Goal: Complete application form

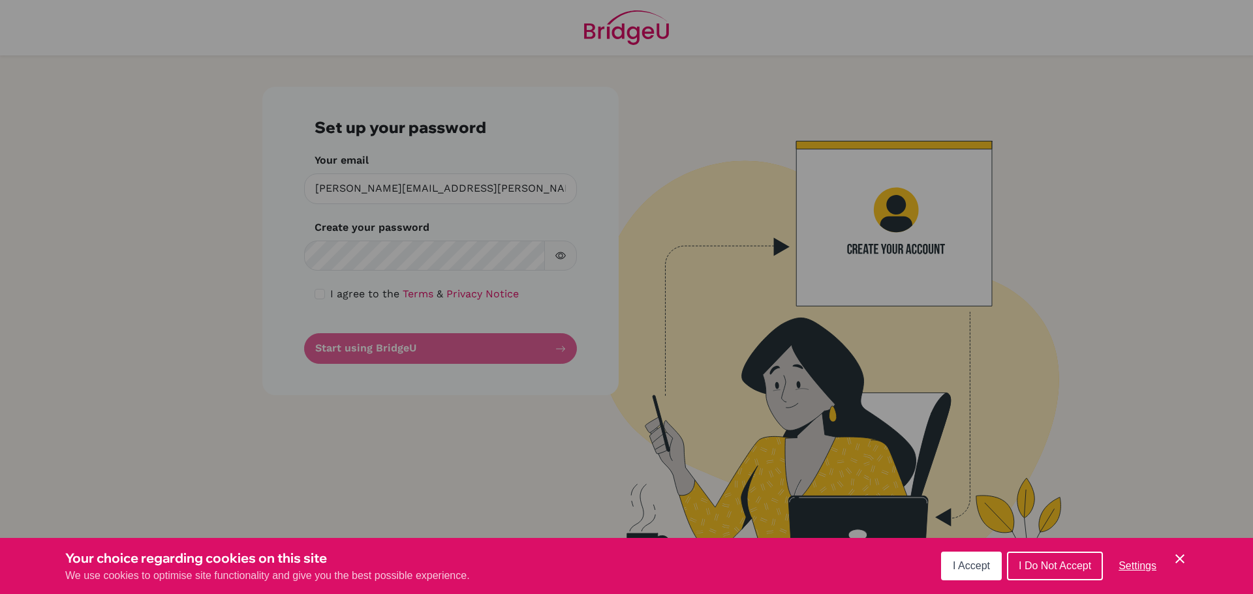
drag, startPoint x: 0, startPoint y: 0, endPoint x: 442, endPoint y: 254, distance: 509.5
click at [442, 254] on div "Cookie Preferences" at bounding box center [626, 297] width 1253 height 594
click at [1060, 559] on button "I Do Not Accept" at bounding box center [1055, 566] width 96 height 29
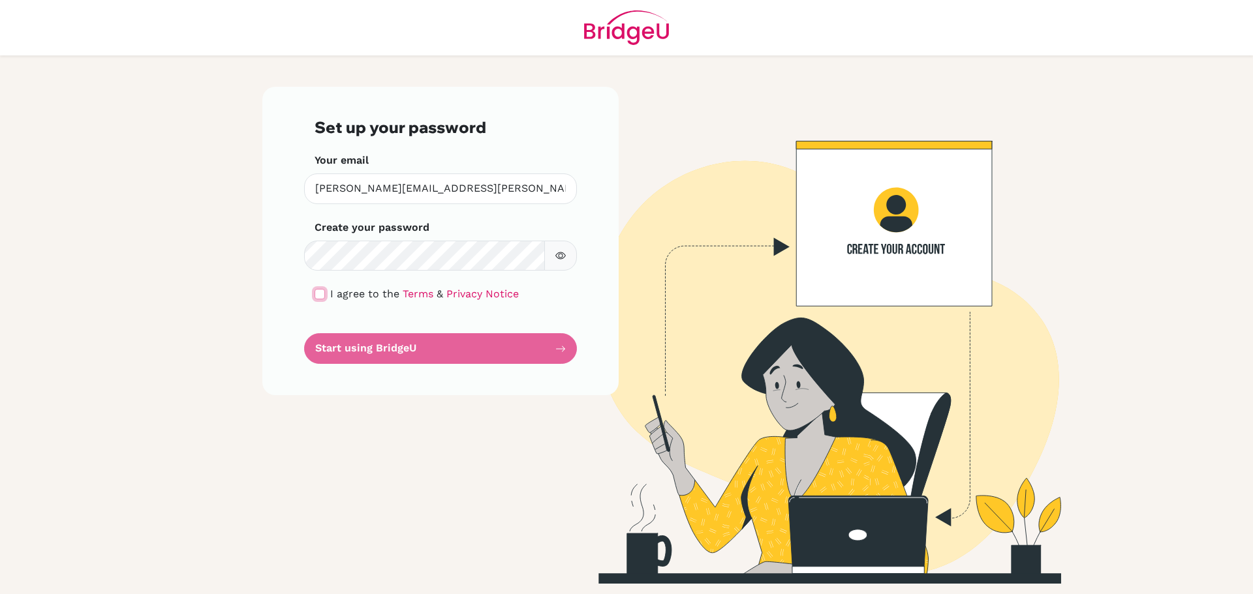
click at [320, 292] on input "checkbox" at bounding box center [320, 294] width 10 height 10
checkbox input "true"
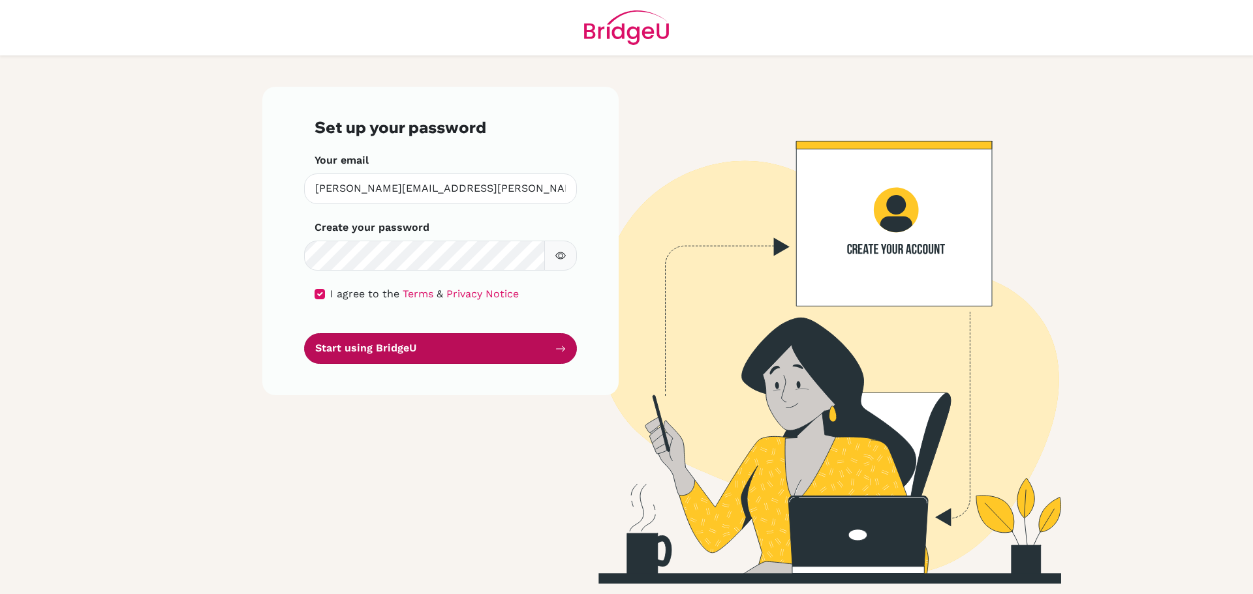
click at [388, 352] on button "Start using BridgeU" at bounding box center [440, 348] width 273 height 31
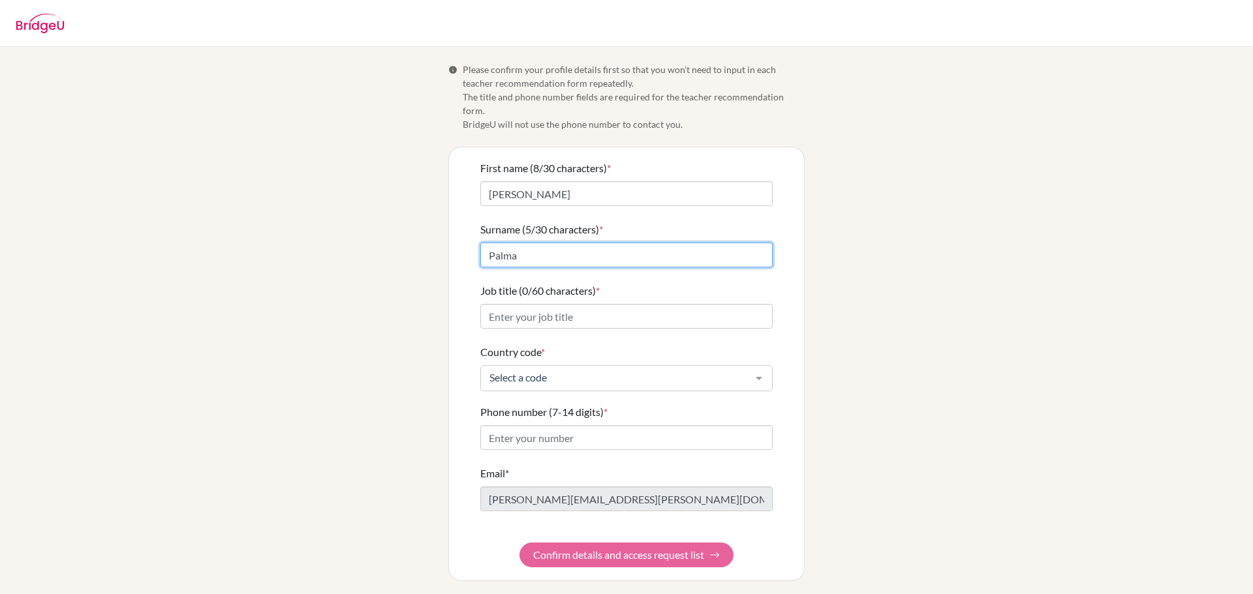
click at [487, 247] on input "Palma" at bounding box center [626, 255] width 292 height 25
type input "di Palma"
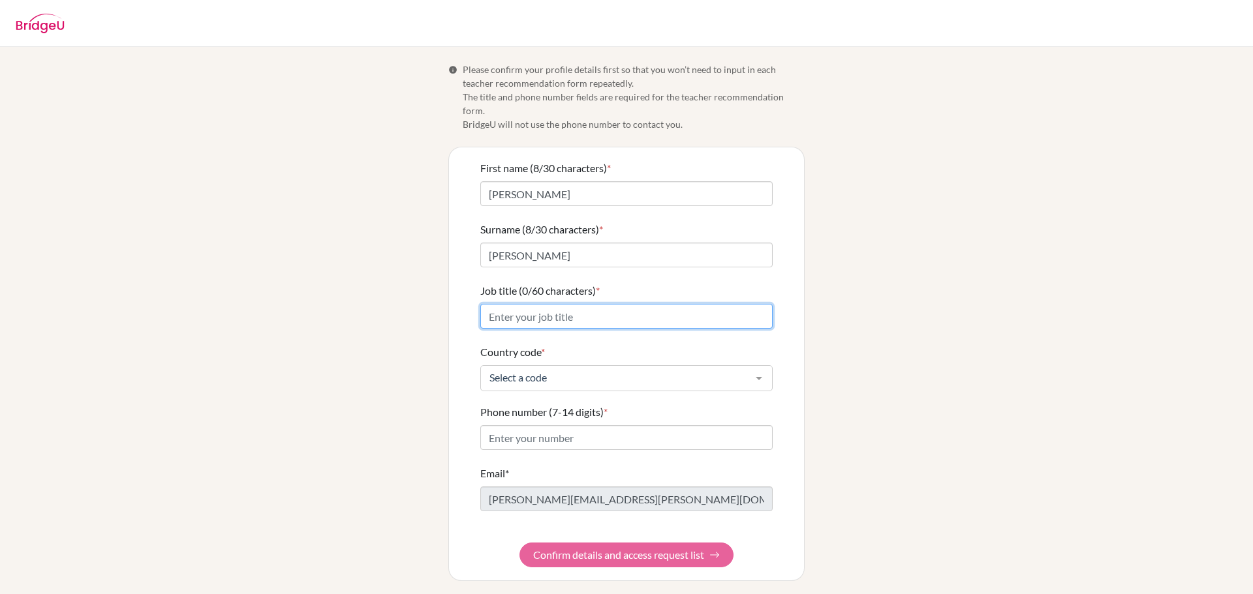
click at [553, 304] on input "Job title (0/60 characters) *" at bounding box center [626, 316] width 292 height 25
drag, startPoint x: 591, startPoint y: 304, endPoint x: 527, endPoint y: 308, distance: 64.1
click at [527, 308] on input "Teacher in Economics" at bounding box center [626, 316] width 292 height 25
type input "Teacher"
click at [756, 368] on div at bounding box center [759, 378] width 26 height 25
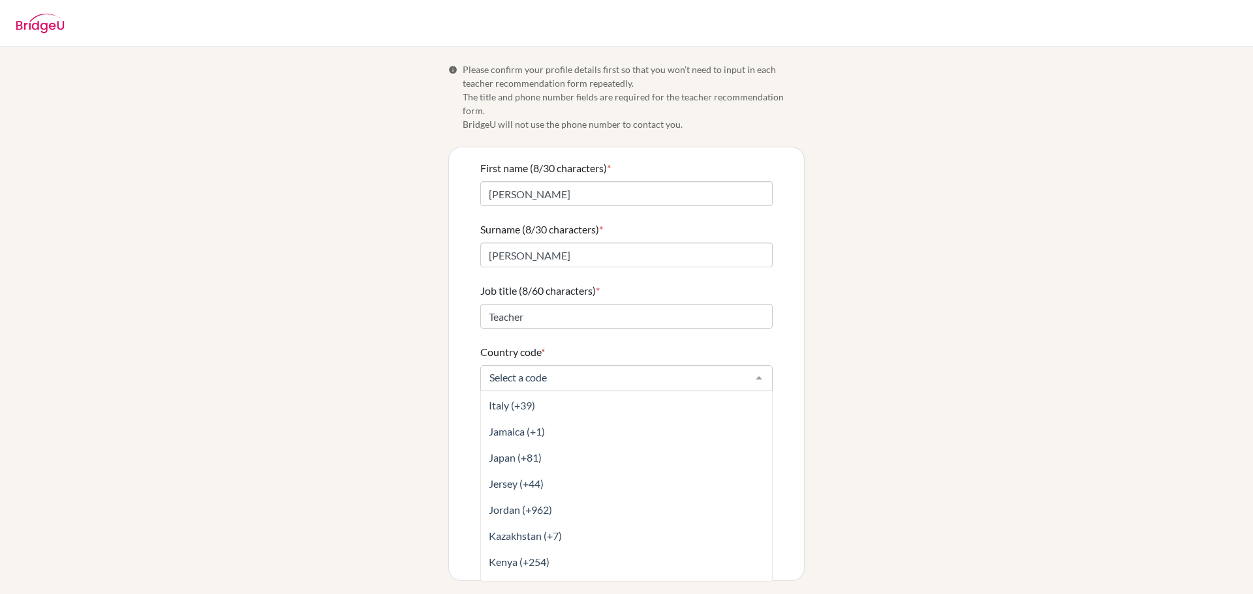
scroll to position [2741, 0]
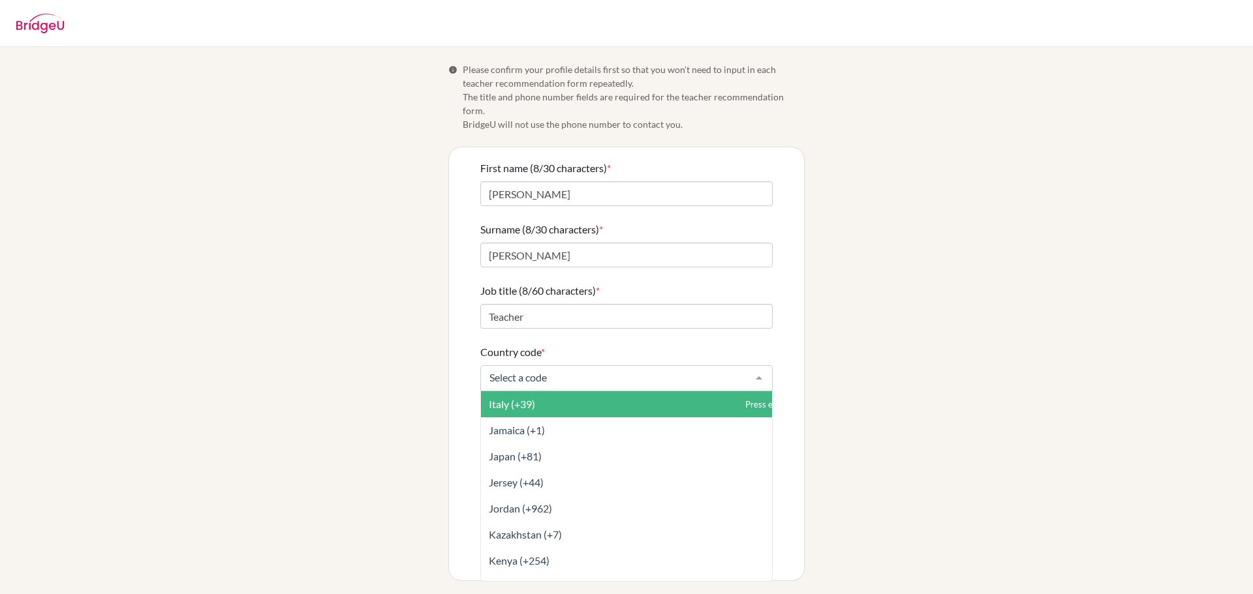
click at [485, 392] on span "Italy (+39)" at bounding box center [655, 405] width 349 height 26
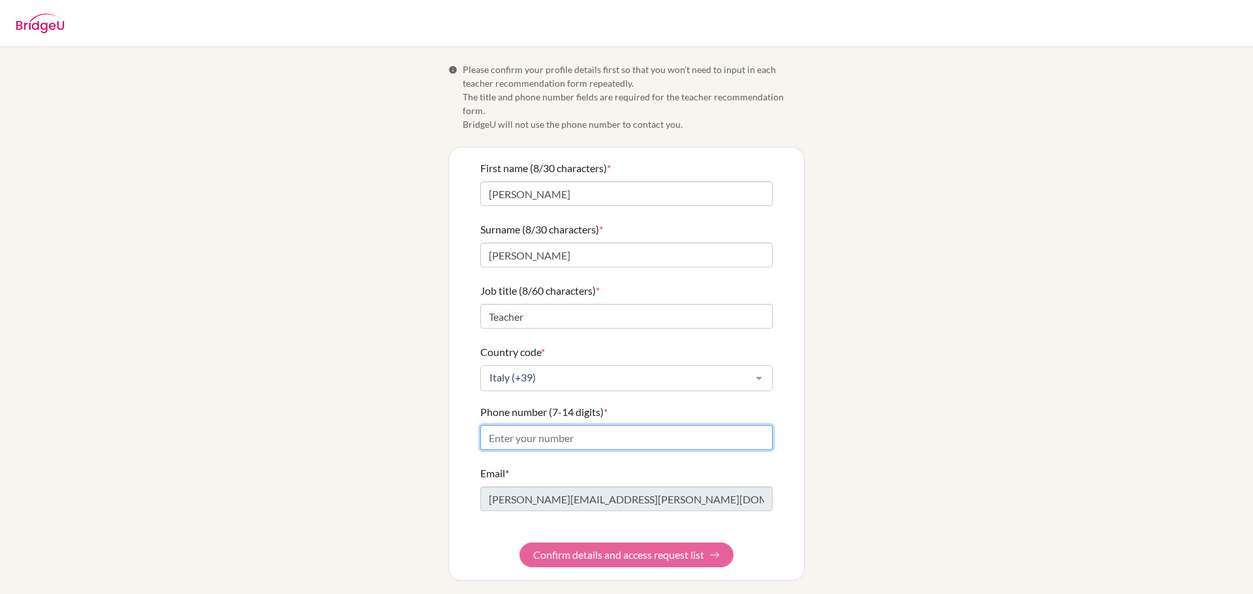
click at [560, 427] on input "Phone number (7-14 digits) *" at bounding box center [626, 437] width 292 height 25
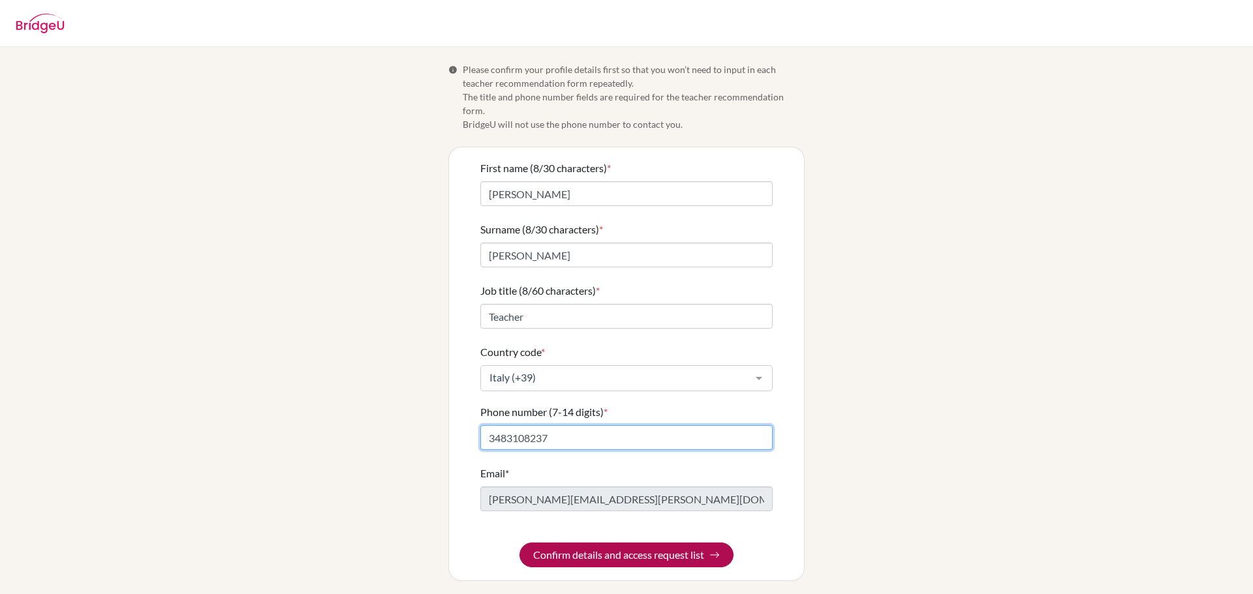
type input "3483108237"
click at [619, 547] on button "Confirm details and access request list" at bounding box center [626, 555] width 214 height 25
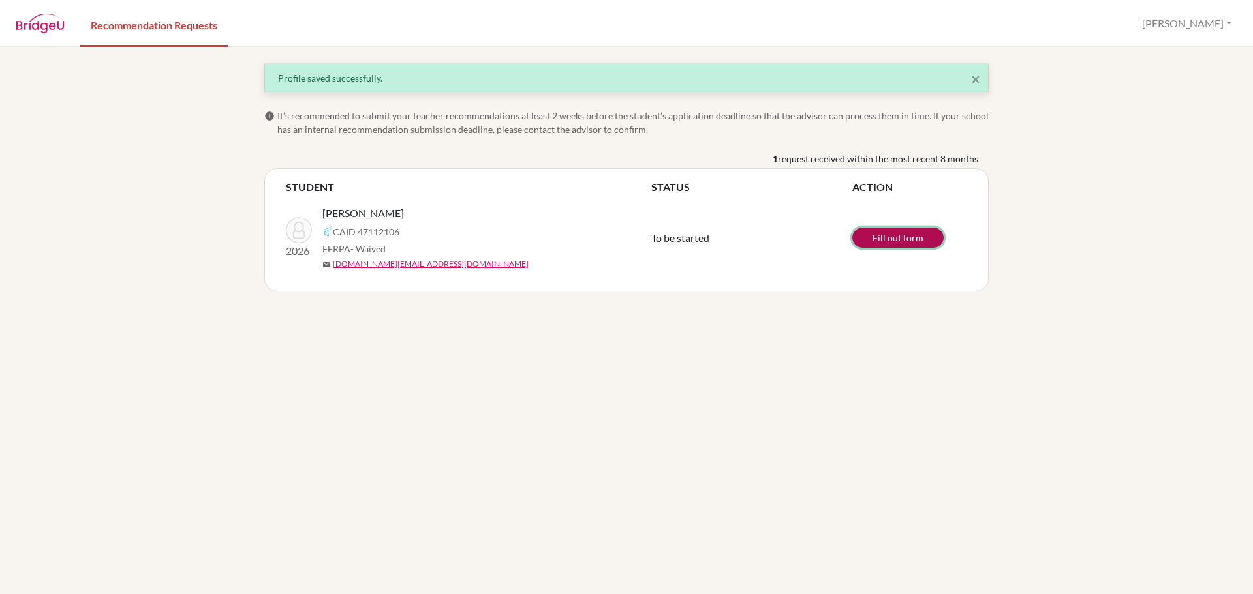
click at [900, 234] on link "Fill out form" at bounding box center [897, 238] width 91 height 20
